Goal: Check status

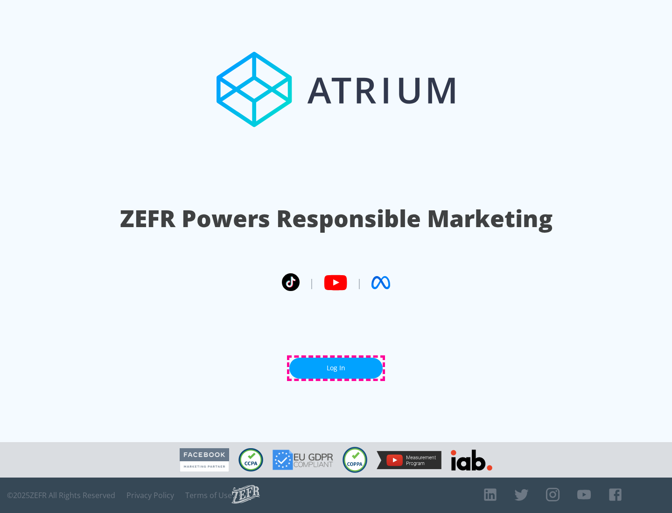
click at [336, 368] on link "Log In" at bounding box center [335, 368] width 93 height 21
